Goal: Information Seeking & Learning: Understand process/instructions

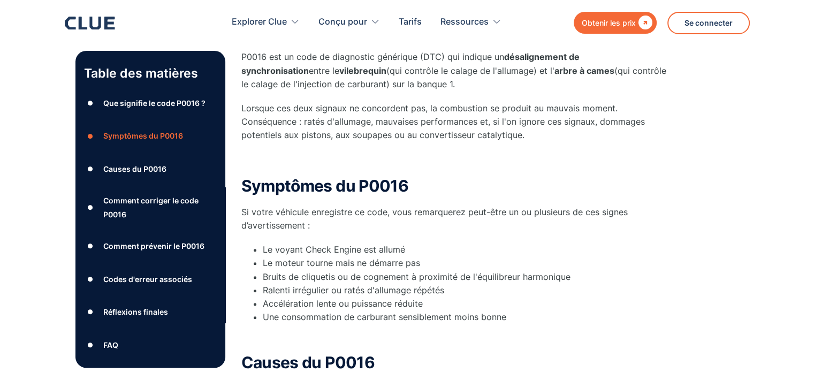
scroll to position [364, 0]
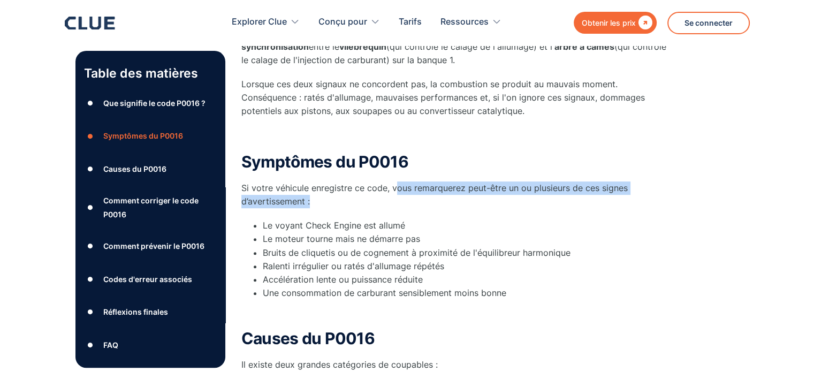
drag, startPoint x: 396, startPoint y: 185, endPoint x: 493, endPoint y: 195, distance: 97.9
click at [493, 195] on p "Si votre véhicule enregistre ce code, vous remarquerez peut-être un ou plusieur…" at bounding box center [455, 194] width 428 height 27
click at [539, 201] on p "Si votre véhicule enregistre ce code, vous remarquerez peut-être un ou plusieur…" at bounding box center [455, 194] width 428 height 27
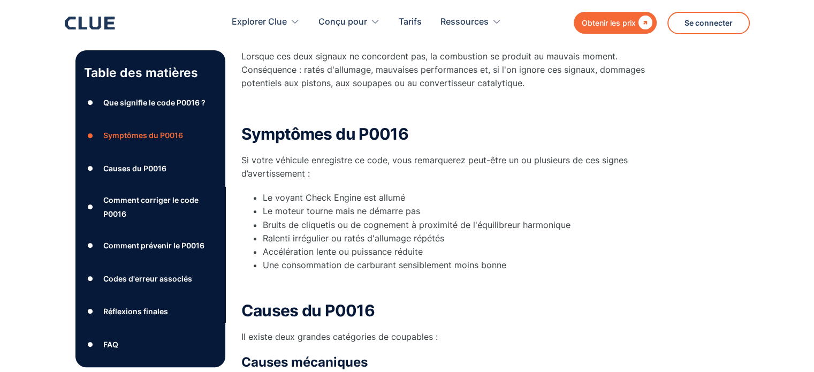
scroll to position [418, 0]
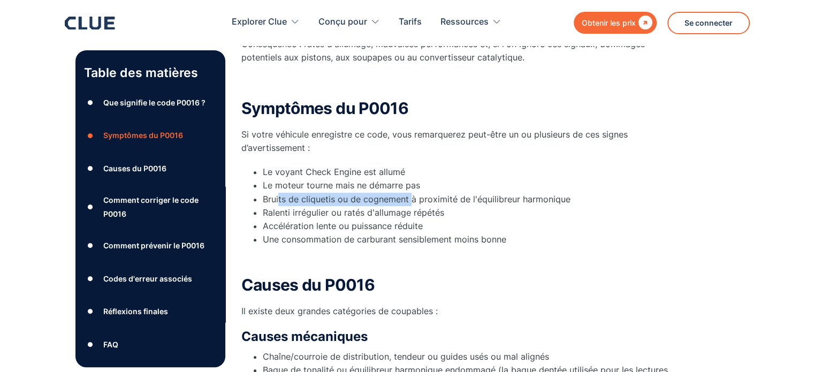
drag, startPoint x: 278, startPoint y: 201, endPoint x: 410, endPoint y: 203, distance: 131.7
click at [410, 203] on font "Bruits de cliquetis ou de cognement à proximité de l'équilibreur harmonique" at bounding box center [417, 199] width 308 height 11
click at [413, 203] on font "Bruits de cliquetis ou de cognement à proximité de l'équilibreur harmonique" at bounding box center [417, 199] width 308 height 11
click at [471, 203] on font "Bruits de cliquetis ou de cognement à proximité de l'équilibreur harmonique" at bounding box center [417, 199] width 308 height 11
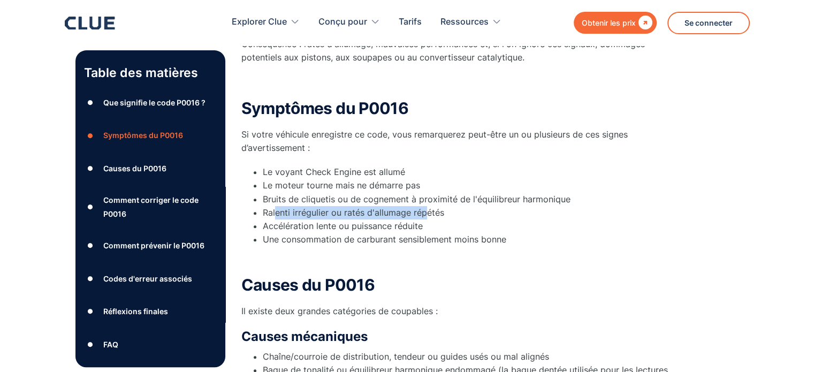
drag, startPoint x: 276, startPoint y: 212, endPoint x: 424, endPoint y: 216, distance: 148.3
click at [424, 216] on font "Ralenti irrégulier ou ratés d'allumage répétés" at bounding box center [353, 212] width 181 height 11
click at [446, 214] on li "Ralenti irrégulier ou ratés d'allumage répétés" at bounding box center [466, 212] width 407 height 13
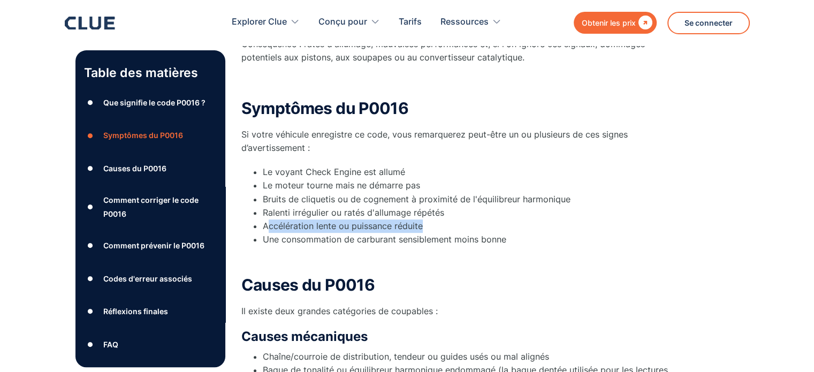
drag, startPoint x: 266, startPoint y: 227, endPoint x: 447, endPoint y: 232, distance: 181.0
click at [447, 232] on ul "Le voyant Check Engine est allumé Le moteur tourne mais ne démarre pas Bruits d…" at bounding box center [455, 205] width 428 height 81
click at [464, 240] on font "Une consommation de carburant sensiblement moins bonne" at bounding box center [385, 239] width 244 height 11
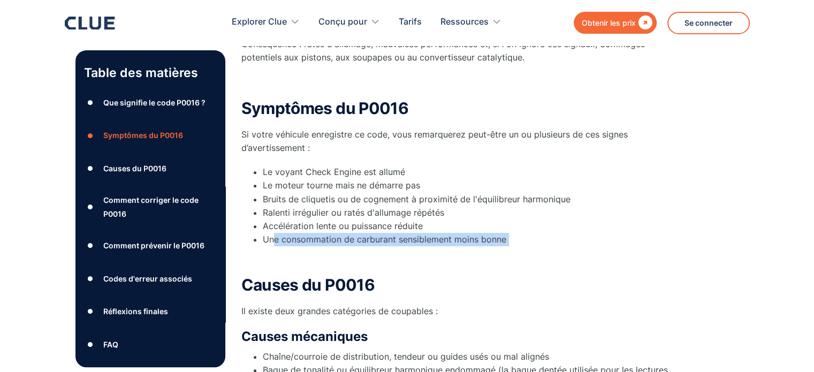
drag, startPoint x: 272, startPoint y: 240, endPoint x: 508, endPoint y: 248, distance: 236.7
click at [505, 248] on div "Symptômes du P0016 Si votre véhicule enregistre ce code, vous remarquerez peut-…" at bounding box center [455, 183] width 428 height 166
click at [517, 248] on div "Symptômes du P0016 Si votre véhicule enregistre ce code, vous remarquerez peut-…" at bounding box center [455, 183] width 428 height 166
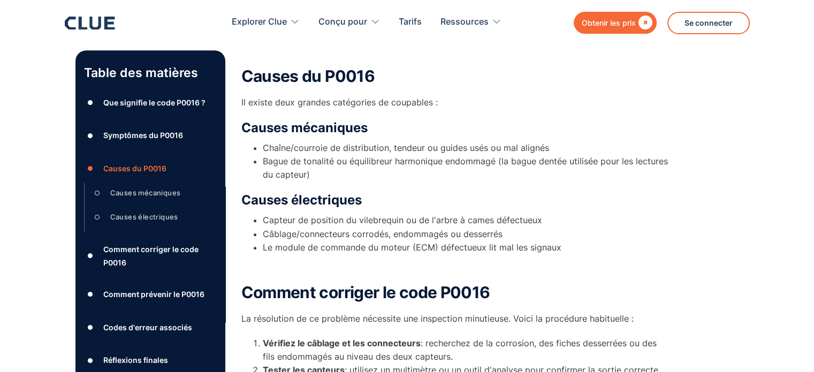
scroll to position [632, 0]
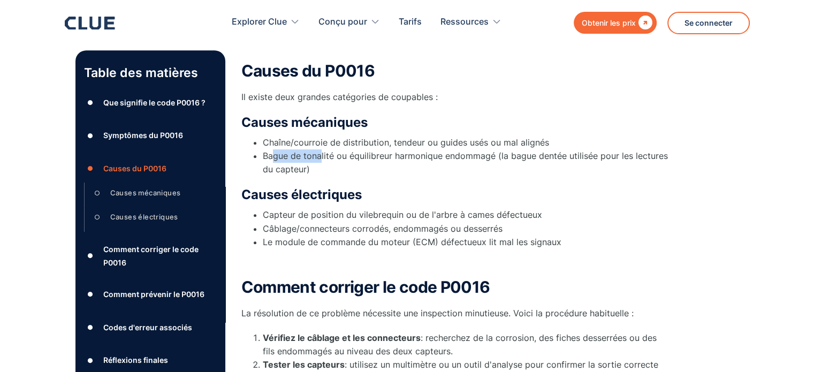
drag, startPoint x: 272, startPoint y: 159, endPoint x: 319, endPoint y: 158, distance: 47.6
click at [319, 158] on font "Bague de tonalité ou équilibreur harmonique endommagé (la bague dentée utilisée…" at bounding box center [465, 162] width 405 height 24
click at [334, 185] on div "Causes du P0016 Il existe deux grandes catégories de coupables : Causes mécaniq…" at bounding box center [455, 165] width 428 height 206
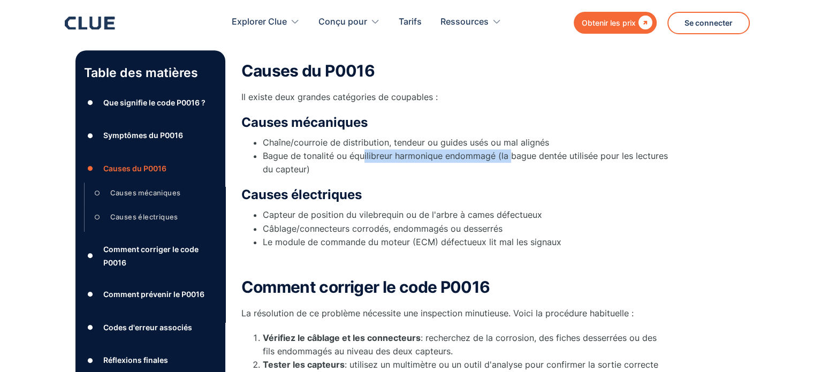
drag, startPoint x: 363, startPoint y: 159, endPoint x: 509, endPoint y: 158, distance: 146.6
click at [509, 158] on font "Bague de tonalité ou équilibreur harmonique endommagé (la bague dentée utilisée…" at bounding box center [465, 162] width 405 height 24
click at [538, 166] on li "Bague de tonalité ou équilibreur harmonique endommagé (la bague dentée utilisée…" at bounding box center [466, 162] width 407 height 27
drag, startPoint x: 326, startPoint y: 155, endPoint x: 308, endPoint y: 156, distance: 18.2
click at [308, 156] on font "Bague de tonalité ou équilibreur harmonique endommagé (la bague dentée utilisée…" at bounding box center [465, 162] width 405 height 24
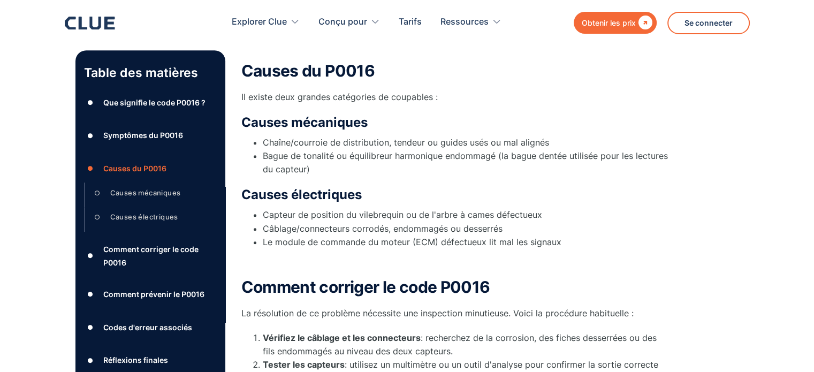
click at [307, 156] on font "Bague de tonalité ou équilibreur harmonique endommagé (la bague dentée utilisée…" at bounding box center [465, 162] width 405 height 24
click at [300, 168] on font "Bague de tonalité ou équilibreur harmonique endommagé (la bague dentée utilisée…" at bounding box center [465, 162] width 405 height 24
drag, startPoint x: 265, startPoint y: 211, endPoint x: 336, endPoint y: 218, distance: 70.9
click at [336, 218] on font "Capteur de position du vilebrequin ou de l'arbre à cames défectueux" at bounding box center [402, 214] width 279 height 11
click at [372, 223] on font "Câblage/connecteurs corrodés, endommagés ou desserrés" at bounding box center [383, 228] width 240 height 11
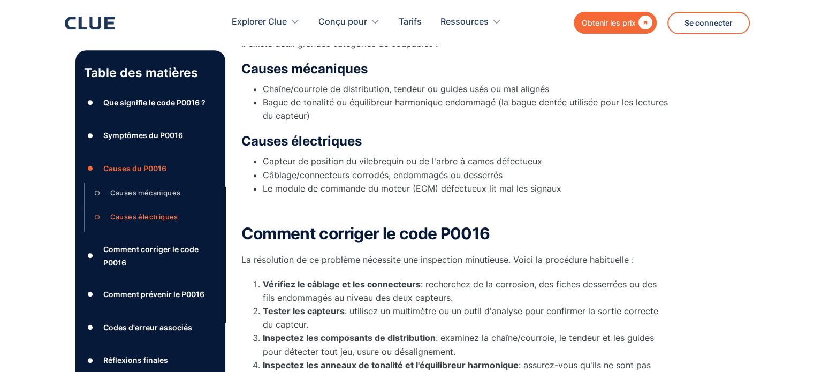
scroll to position [739, 0]
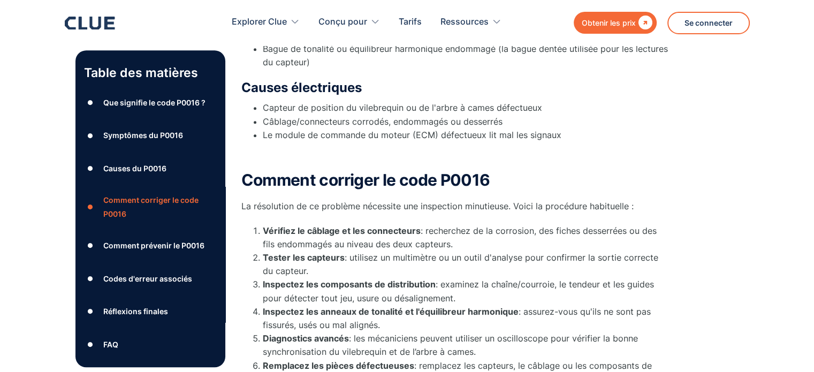
click at [362, 215] on div "Comment corriger le code P0016 La résolution de ce problème nécessite une inspe…" at bounding box center [455, 342] width 428 height 342
click at [361, 215] on div "Comment corriger le code P0016 La résolution de ce problème nécessite une inspe…" at bounding box center [455, 342] width 428 height 342
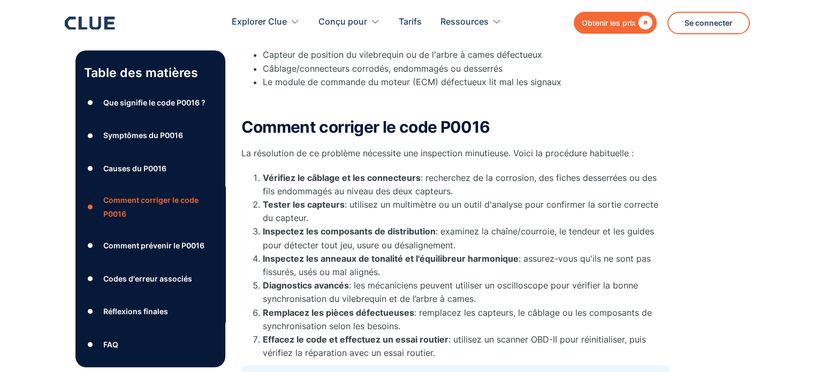
scroll to position [793, 0]
drag, startPoint x: 407, startPoint y: 188, endPoint x: 355, endPoint y: 199, distance: 52.5
click at [355, 199] on font ": utilisez un multimètre ou un outil d'analyse pour confirmer la sortie correct…" at bounding box center [460, 211] width 395 height 24
drag, startPoint x: 328, startPoint y: 179, endPoint x: 368, endPoint y: 179, distance: 40.7
click at [364, 179] on font "Vérifiez le câblage et les connecteurs" at bounding box center [342, 177] width 158 height 11
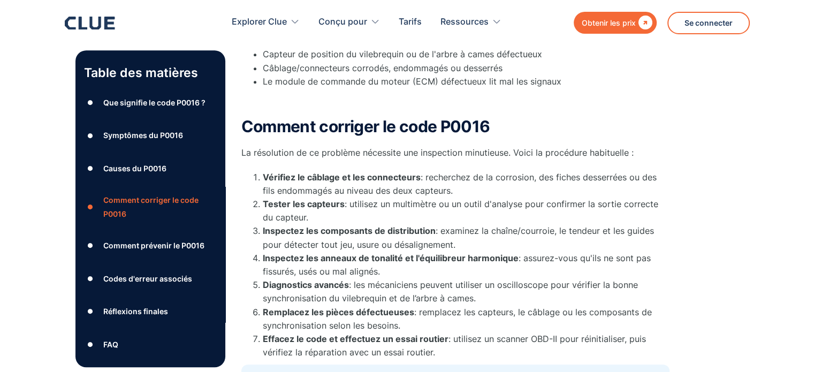
click at [387, 187] on font ": recherchez de la corrosion, des fiches desserrées ou des fils endommagés au n…" at bounding box center [460, 184] width 394 height 24
drag, startPoint x: 278, startPoint y: 203, endPoint x: 354, endPoint y: 204, distance: 75.5
click at [354, 204] on li "Tester les capteurs : utilisez un multimètre ou un outil d'analyse pour confirm…" at bounding box center [466, 210] width 407 height 27
click at [355, 204] on font ": utilisez un multimètre ou un outil d'analyse pour confirmer la sortie correct…" at bounding box center [460, 211] width 395 height 24
drag, startPoint x: 272, startPoint y: 225, endPoint x: 367, endPoint y: 233, distance: 95.6
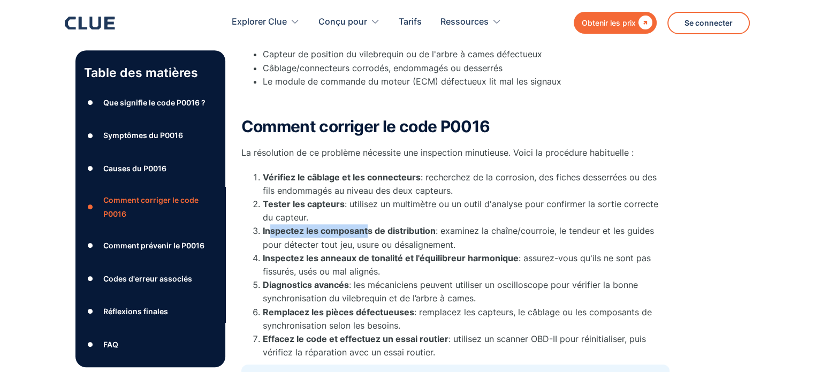
click at [367, 233] on font "Inspectez les composants de distribution" at bounding box center [349, 230] width 173 height 11
click at [383, 237] on li "Inspectez les composants de distribution : examinez la chaîne/courroie, le tend…" at bounding box center [466, 237] width 407 height 27
